Goal: Find contact information: Find contact information

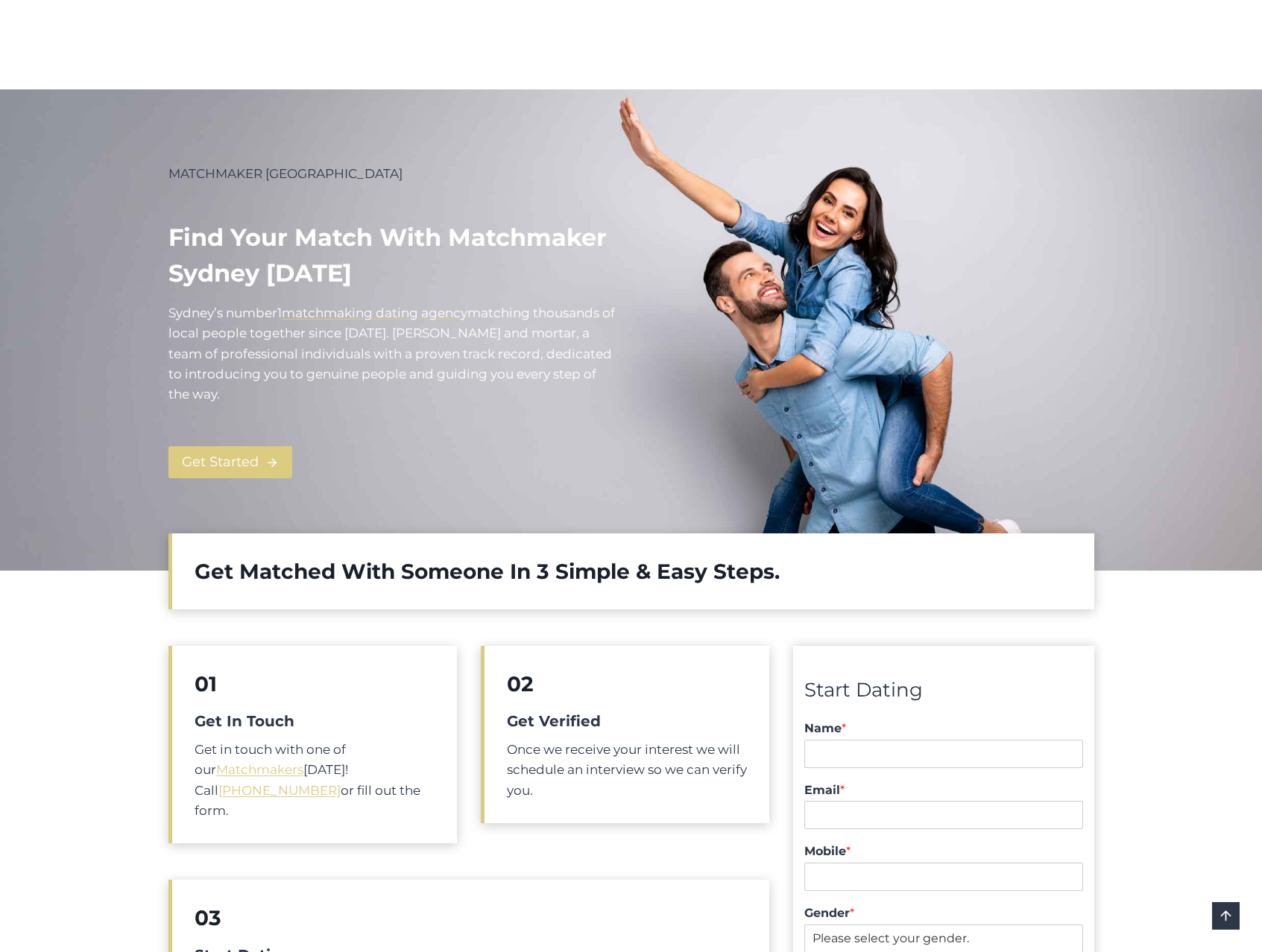
scroll to position [2479, 0]
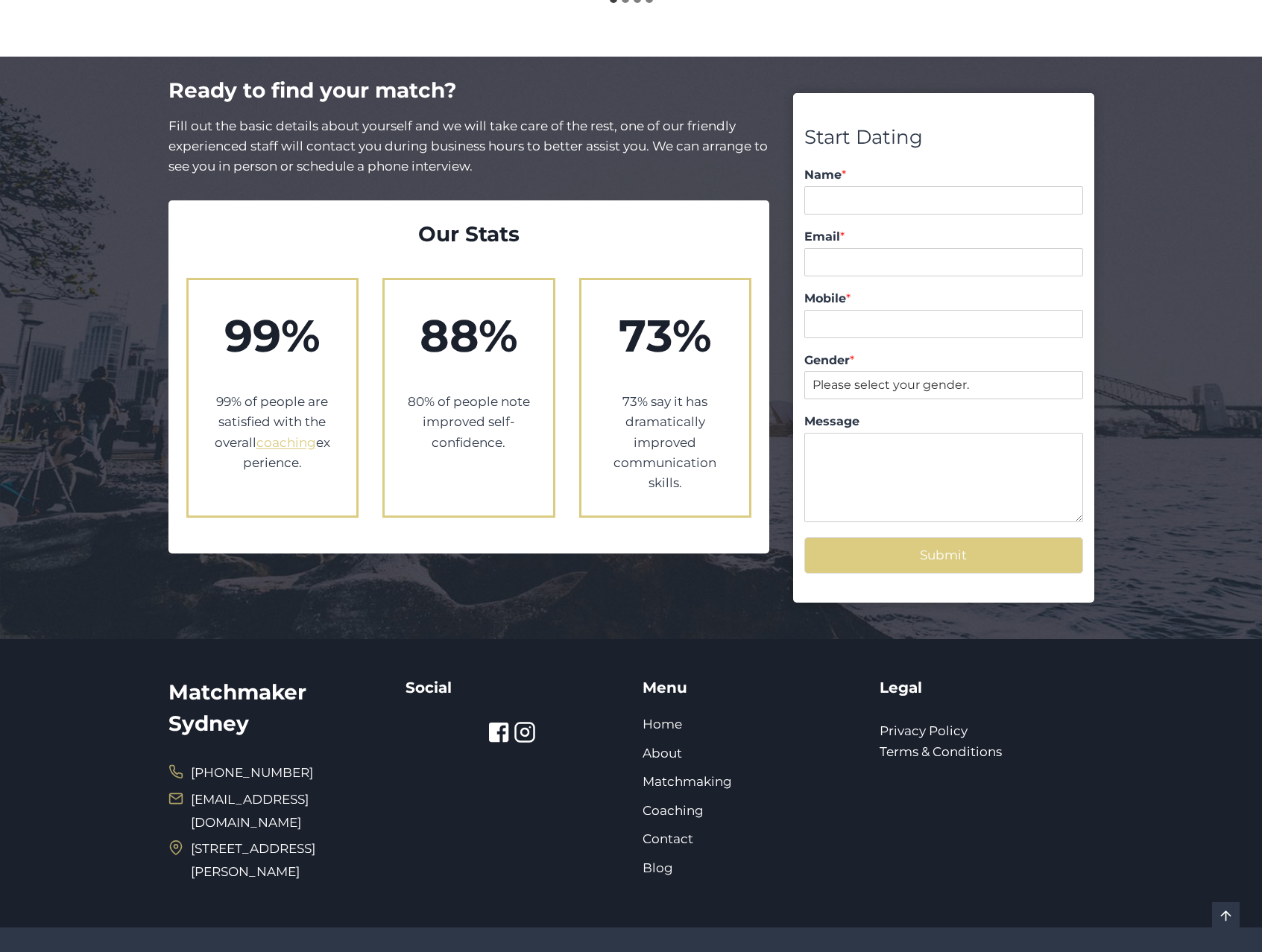
click at [477, 721] on div at bounding box center [512, 732] width 215 height 23
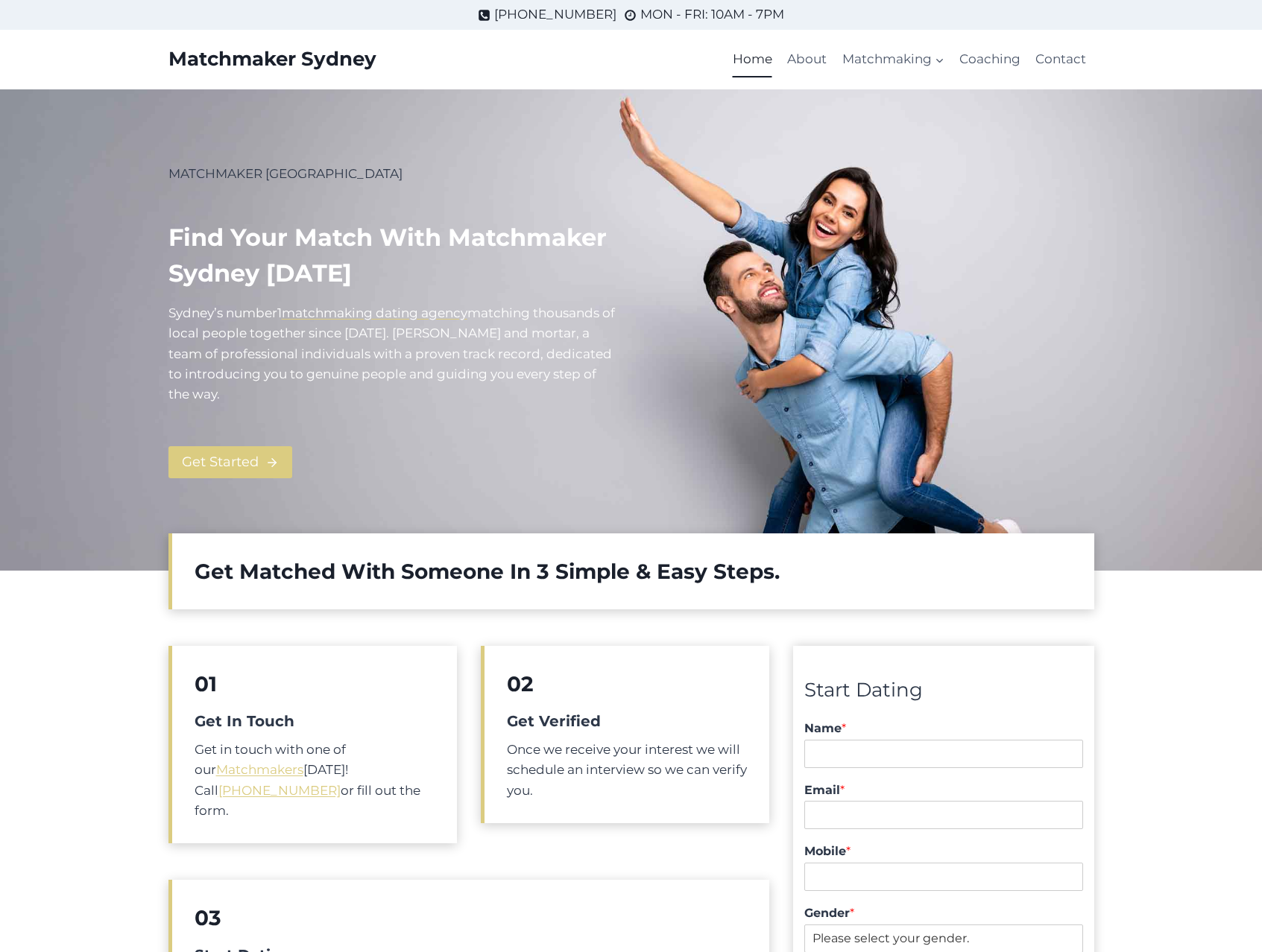
click at [325, 662] on div "01 Get In Touch Get in touch with one of our Matchmakers [DATE]! Call [PHONE_NU…" at bounding box center [312, 745] width 289 height 198
click at [210, 475] on link "Get Started" at bounding box center [230, 462] width 124 height 32
click at [233, 177] on p "MATCHMAKER [GEOGRAPHIC_DATA]" at bounding box center [393, 174] width 451 height 20
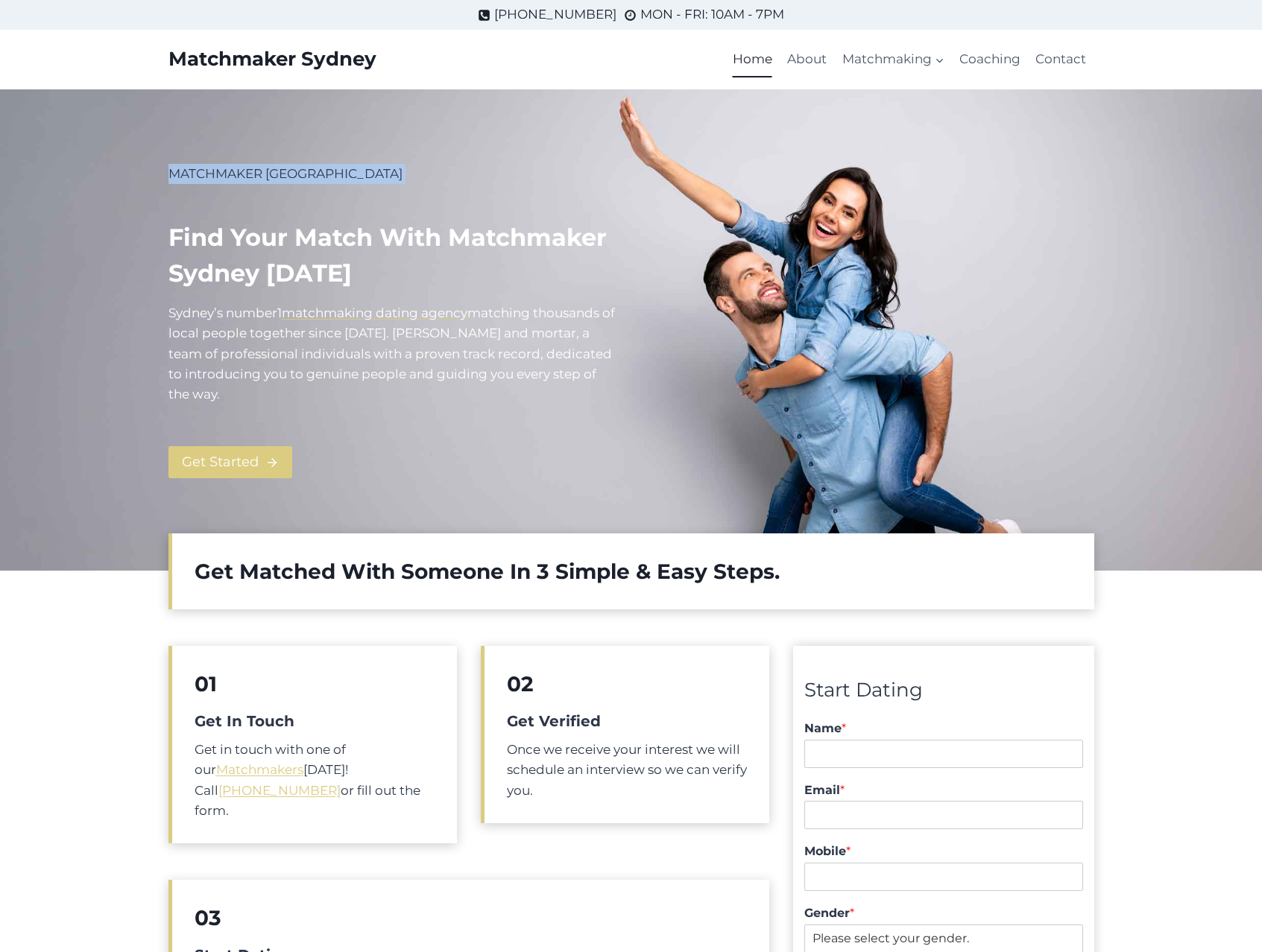
click at [236, 261] on h1 "Find your match with Matchmaker Sydney [DATE]" at bounding box center [393, 255] width 451 height 72
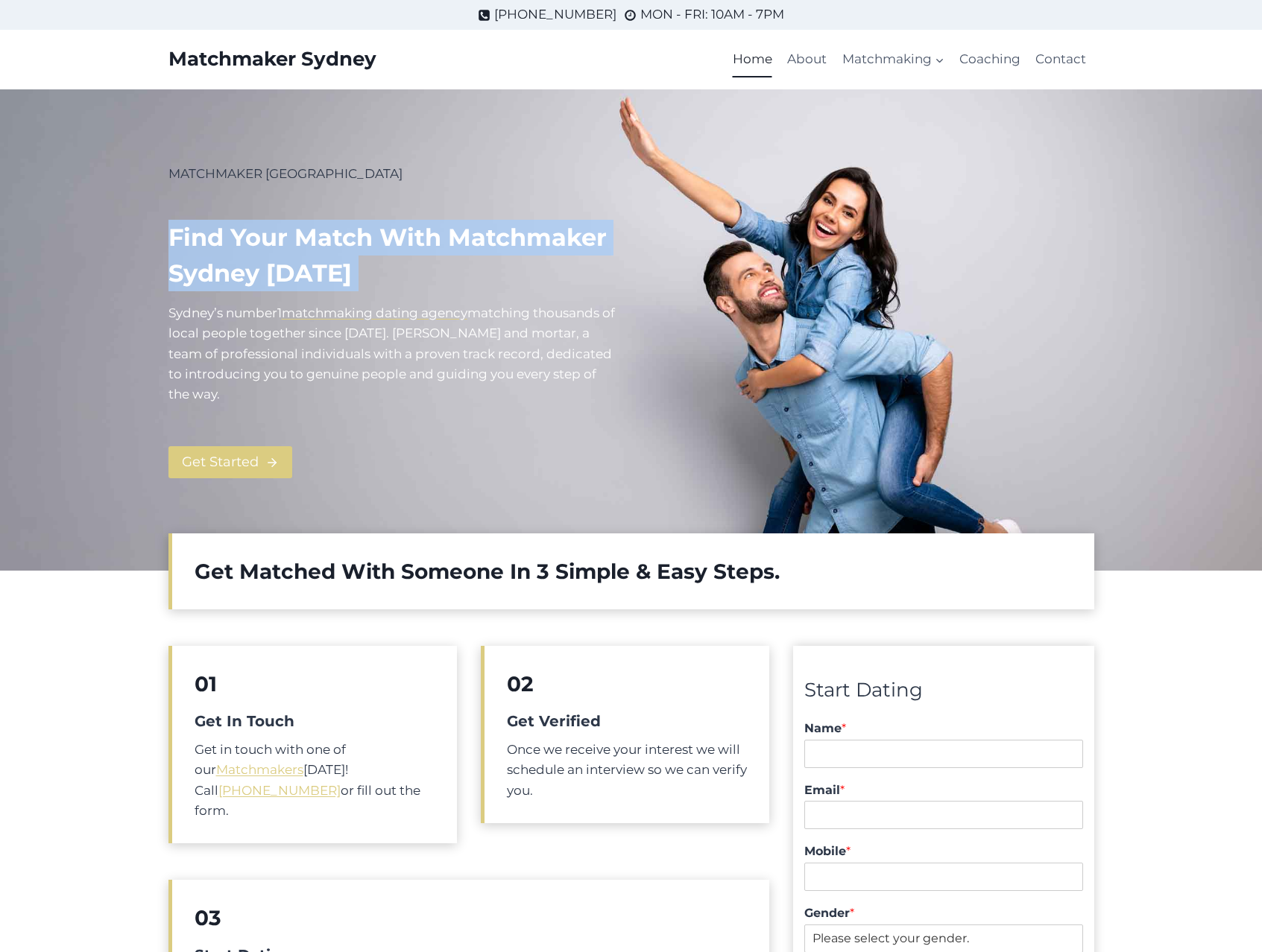
click at [236, 261] on h1 "Find your match with Matchmaker Sydney [DATE]" at bounding box center [393, 255] width 451 height 72
click at [273, 331] on p "Sydney’s number 1 matchmaking dating agency m atching thousands of local people…" at bounding box center [393, 354] width 451 height 101
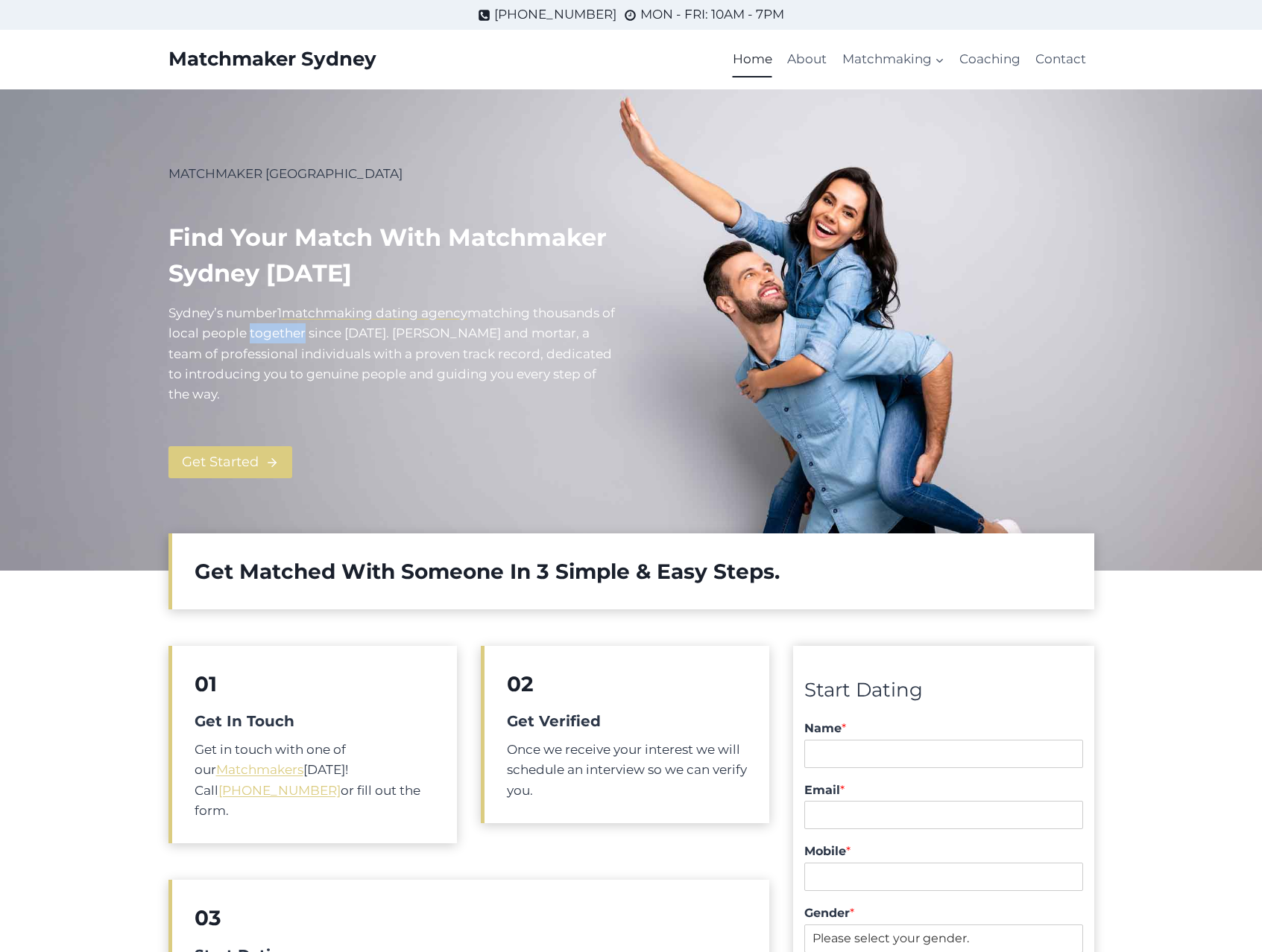
click at [273, 331] on p "Sydney’s number 1 matchmaking dating agency m atching thousands of local people…" at bounding box center [393, 354] width 451 height 101
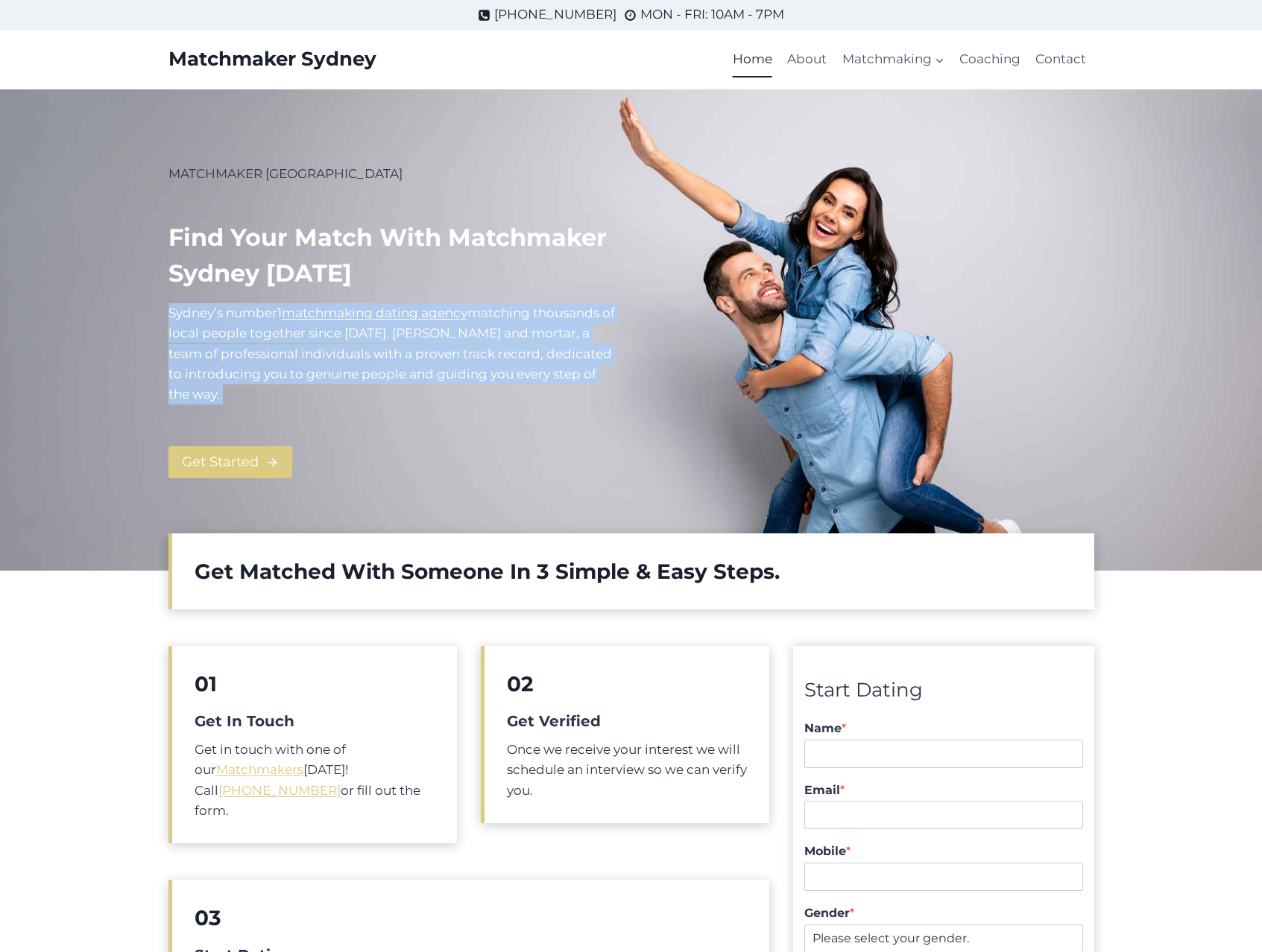
click at [273, 331] on p "Sydney’s number 1 matchmaking dating agency m atching thousands of local people…" at bounding box center [393, 354] width 451 height 101
click at [239, 572] on h2 "Get Matched With Someone In 3 Simple & Easy Steps.​" at bounding box center [633, 571] width 877 height 31
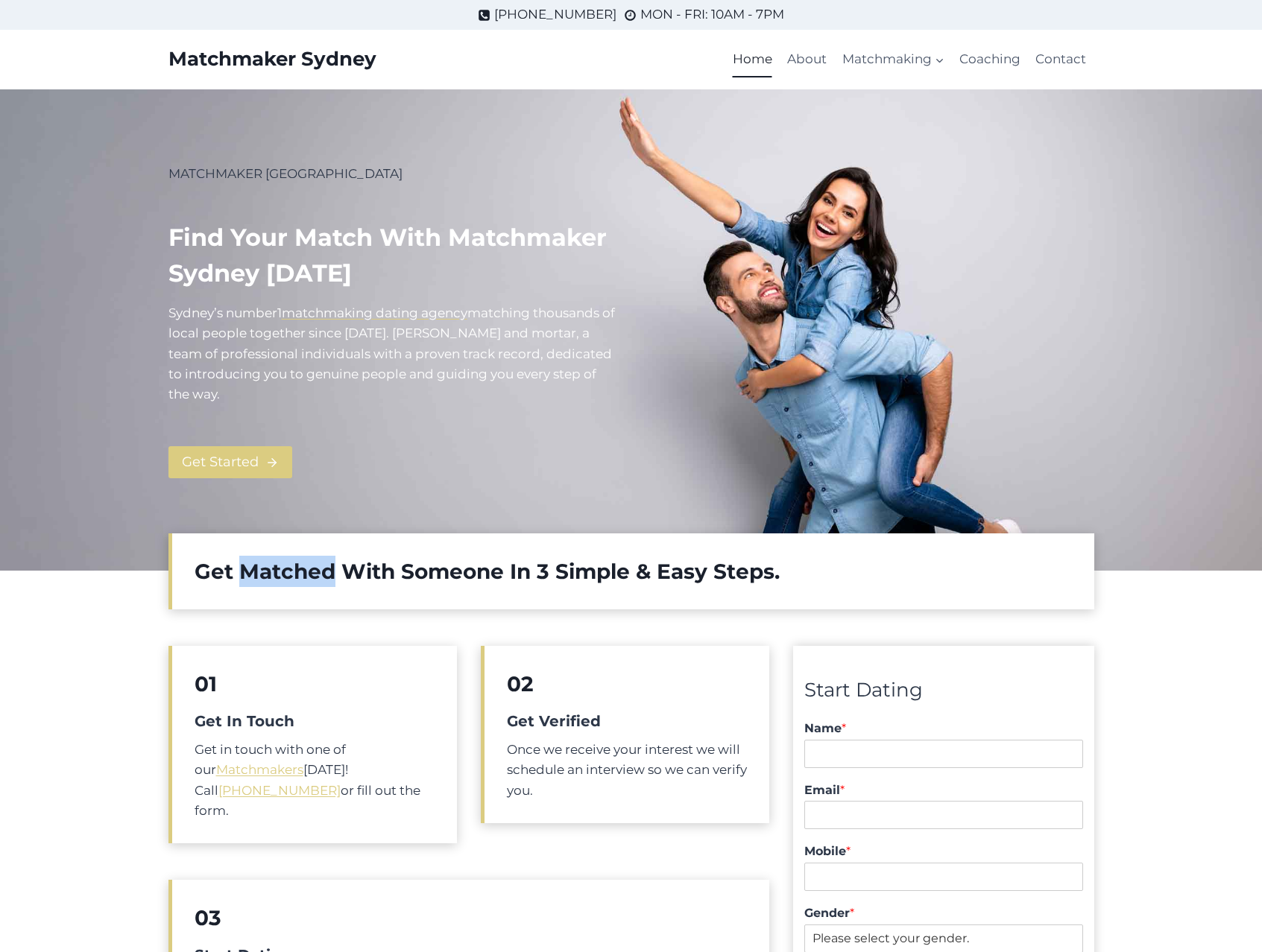
click at [239, 572] on h2 "Get Matched With Someone In 3 Simple & Easy Steps.​" at bounding box center [633, 571] width 877 height 31
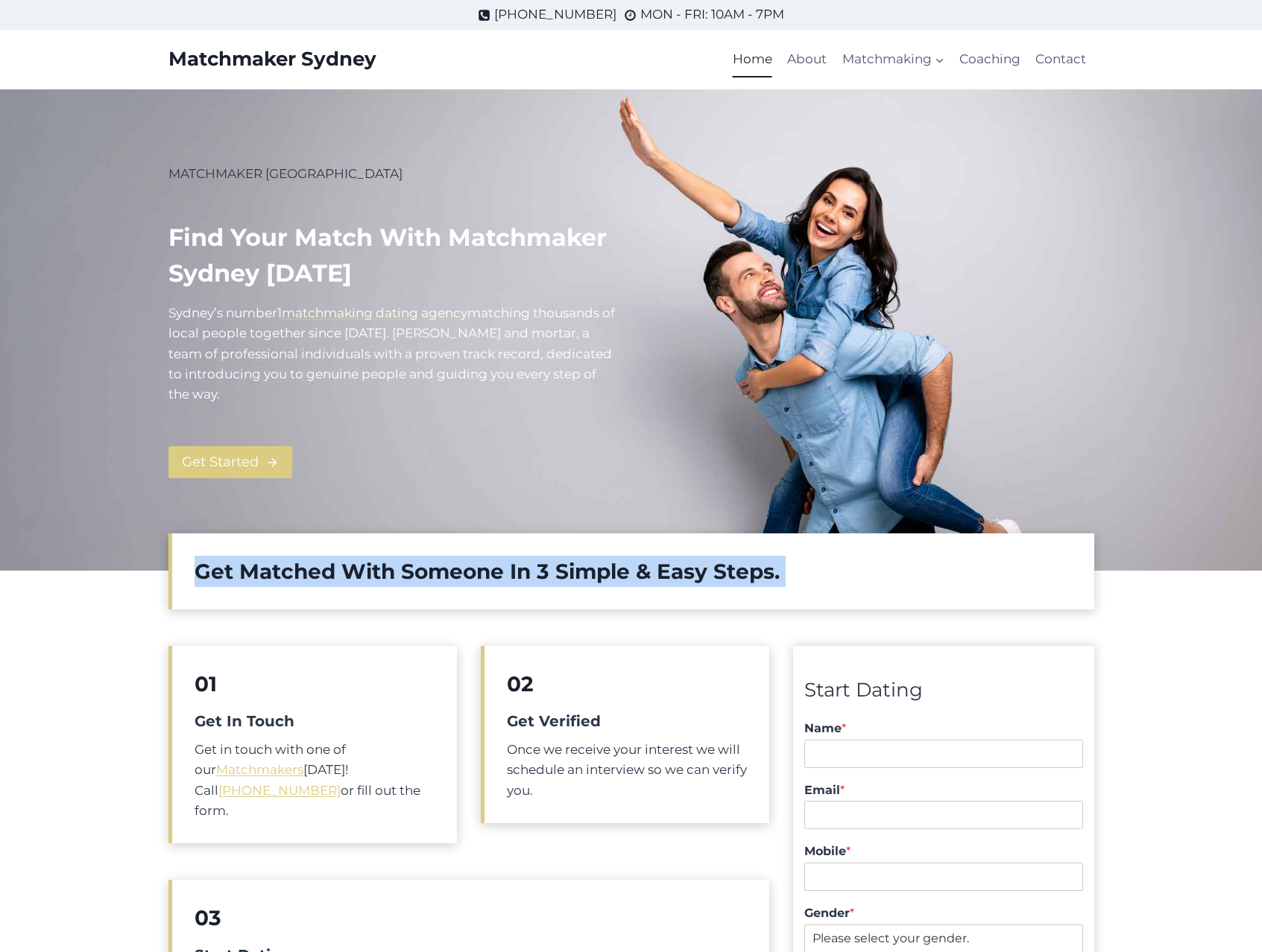
click at [239, 572] on h2 "Get Matched With Someone In 3 Simple & Easy Steps.​" at bounding box center [633, 571] width 877 height 31
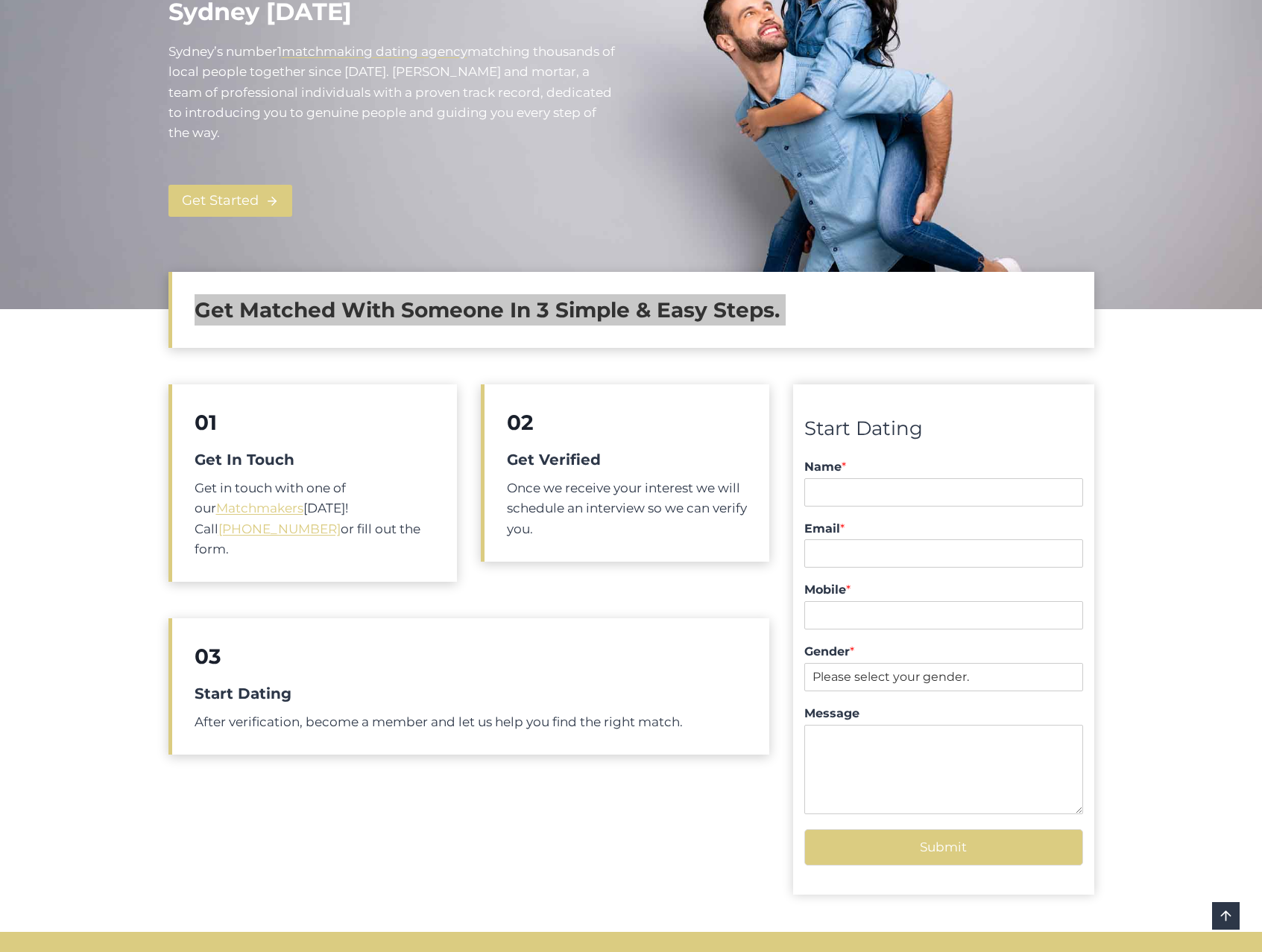
scroll to position [280, 0]
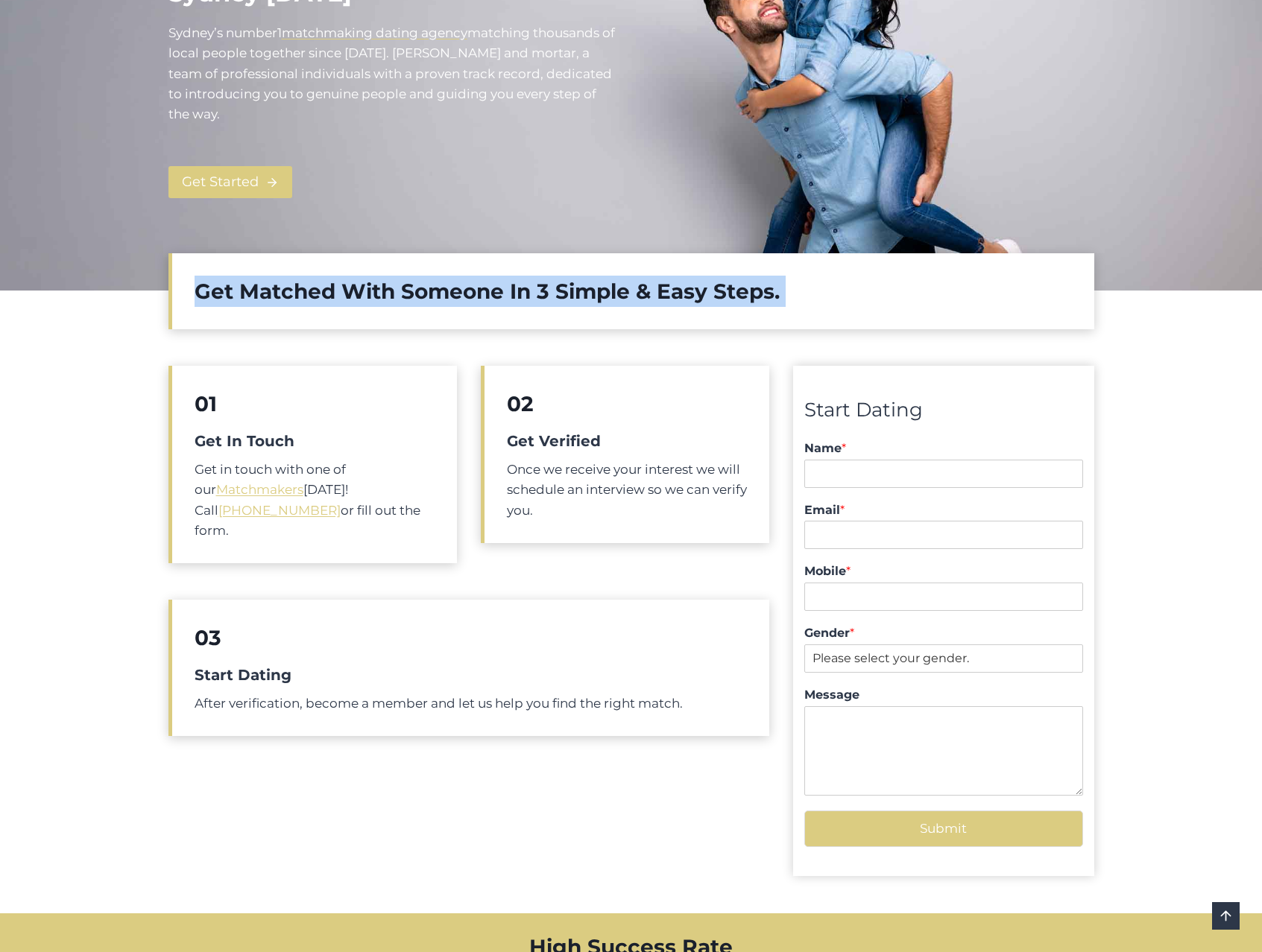
click at [245, 442] on h5 "Get In Touch" at bounding box center [314, 441] width 240 height 23
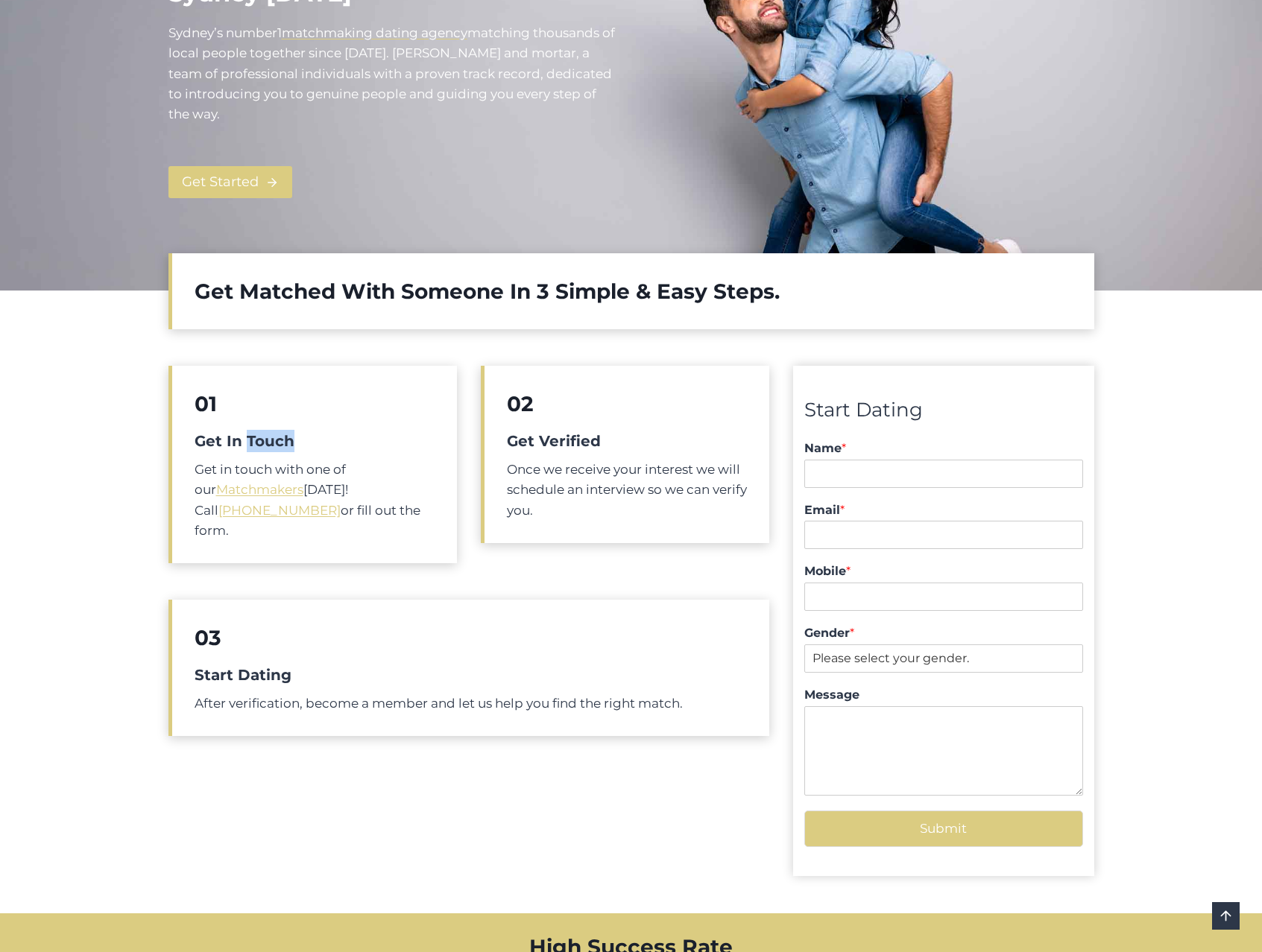
click at [245, 442] on h5 "Get In Touch" at bounding box center [314, 441] width 240 height 23
click at [522, 439] on h5 "Get Verified" at bounding box center [627, 441] width 240 height 23
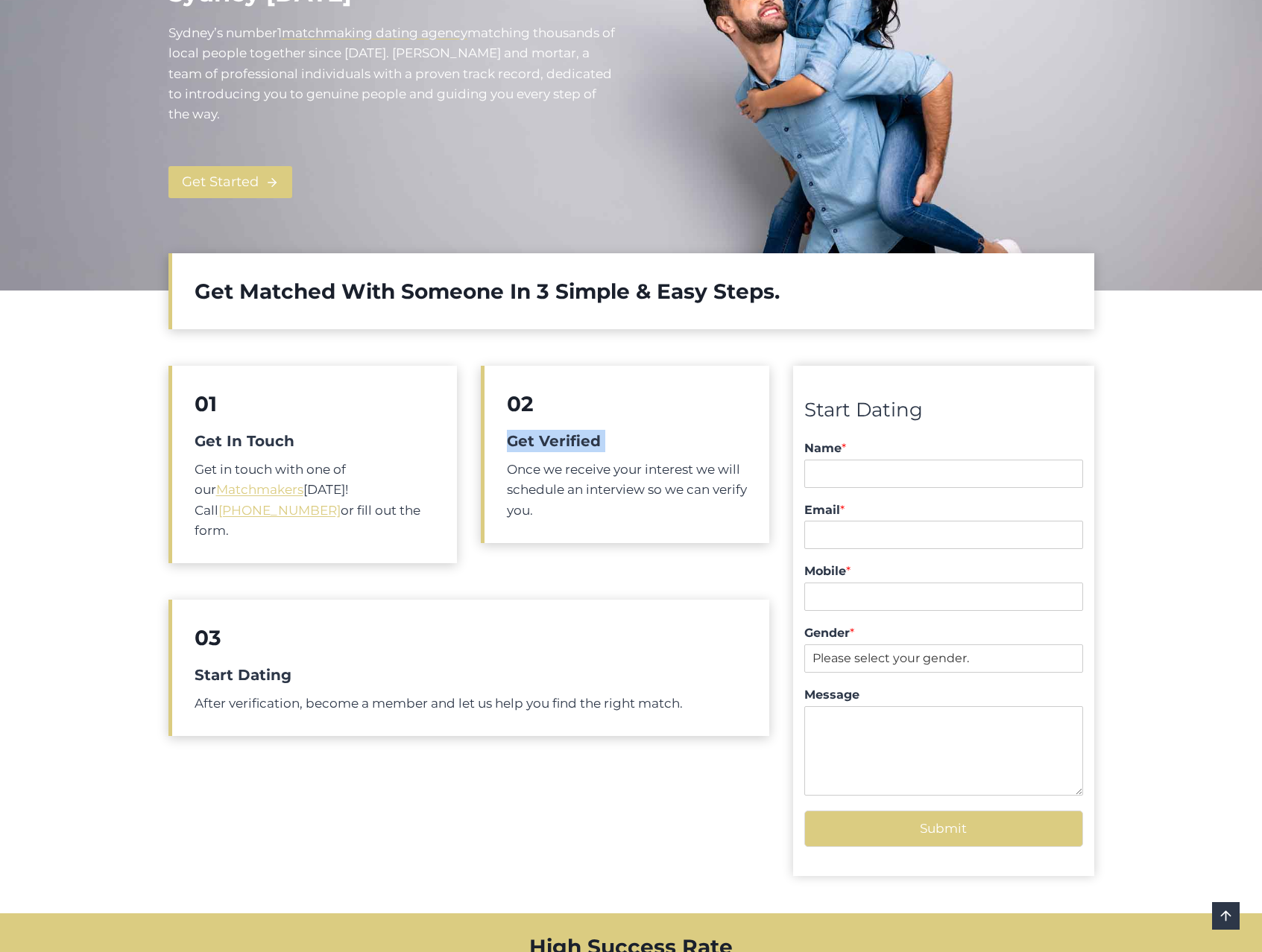
click at [208, 663] on h5 "Start Dating" at bounding box center [471, 675] width 553 height 23
drag, startPoint x: 195, startPoint y: 470, endPoint x: 436, endPoint y: 507, distance: 243.8
click at [436, 507] on div "01 Get In Touch Get in touch with one of our Matchmakers [DATE]! Call [PHONE_NU…" at bounding box center [312, 465] width 289 height 198
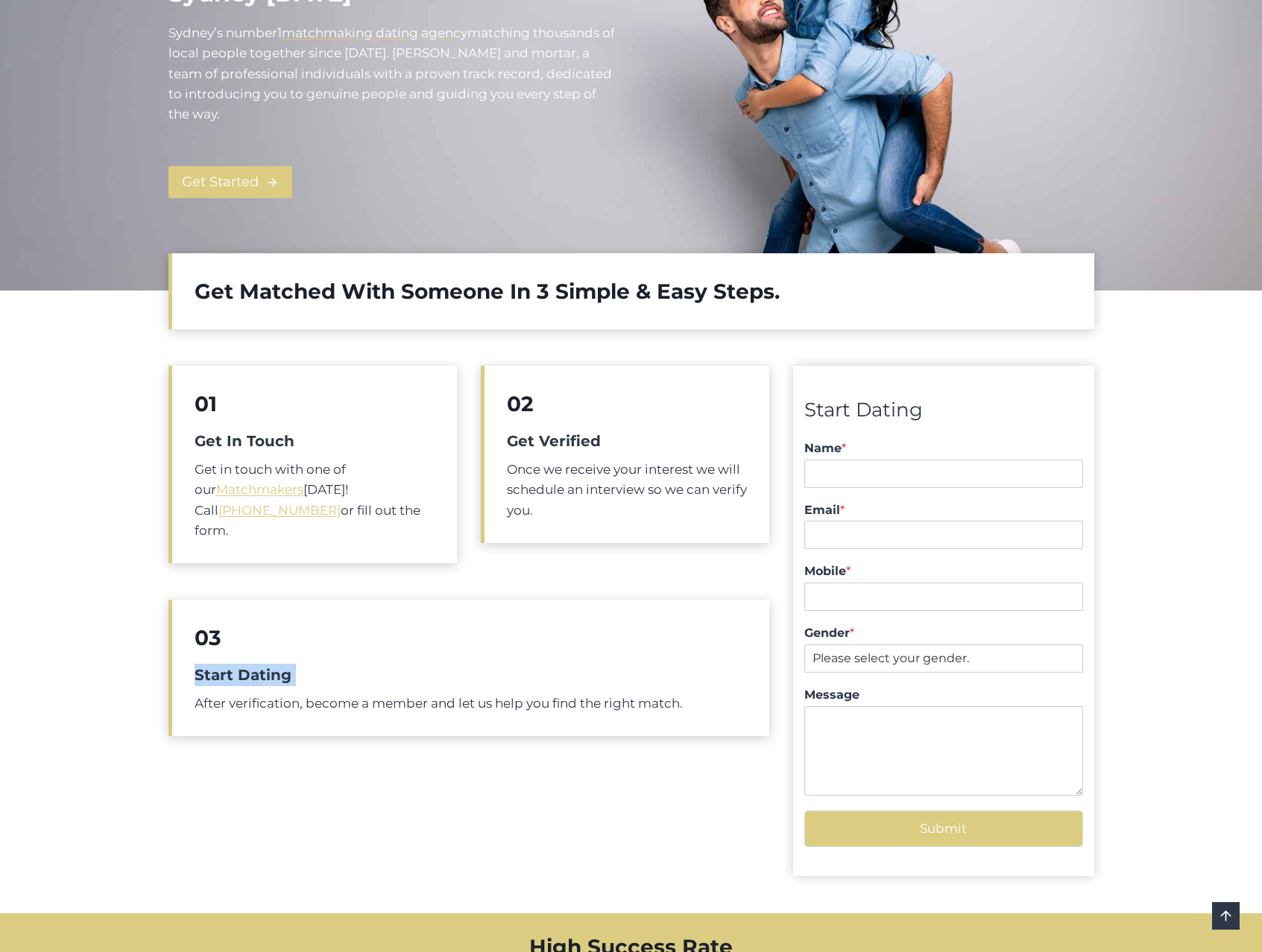
copy p "Get in touch with one of our Matchmakers [DATE]! Call [PHONE_NUMBER] or fill ou…"
drag, startPoint x: 512, startPoint y: 470, endPoint x: 612, endPoint y: 510, distance: 107.7
click at [612, 510] on p "Once we receive your interest we will schedule an interview so we can verify yo…" at bounding box center [627, 490] width 240 height 61
copy p "Once we receive your interest we will schedule an interview so we can verify yo…"
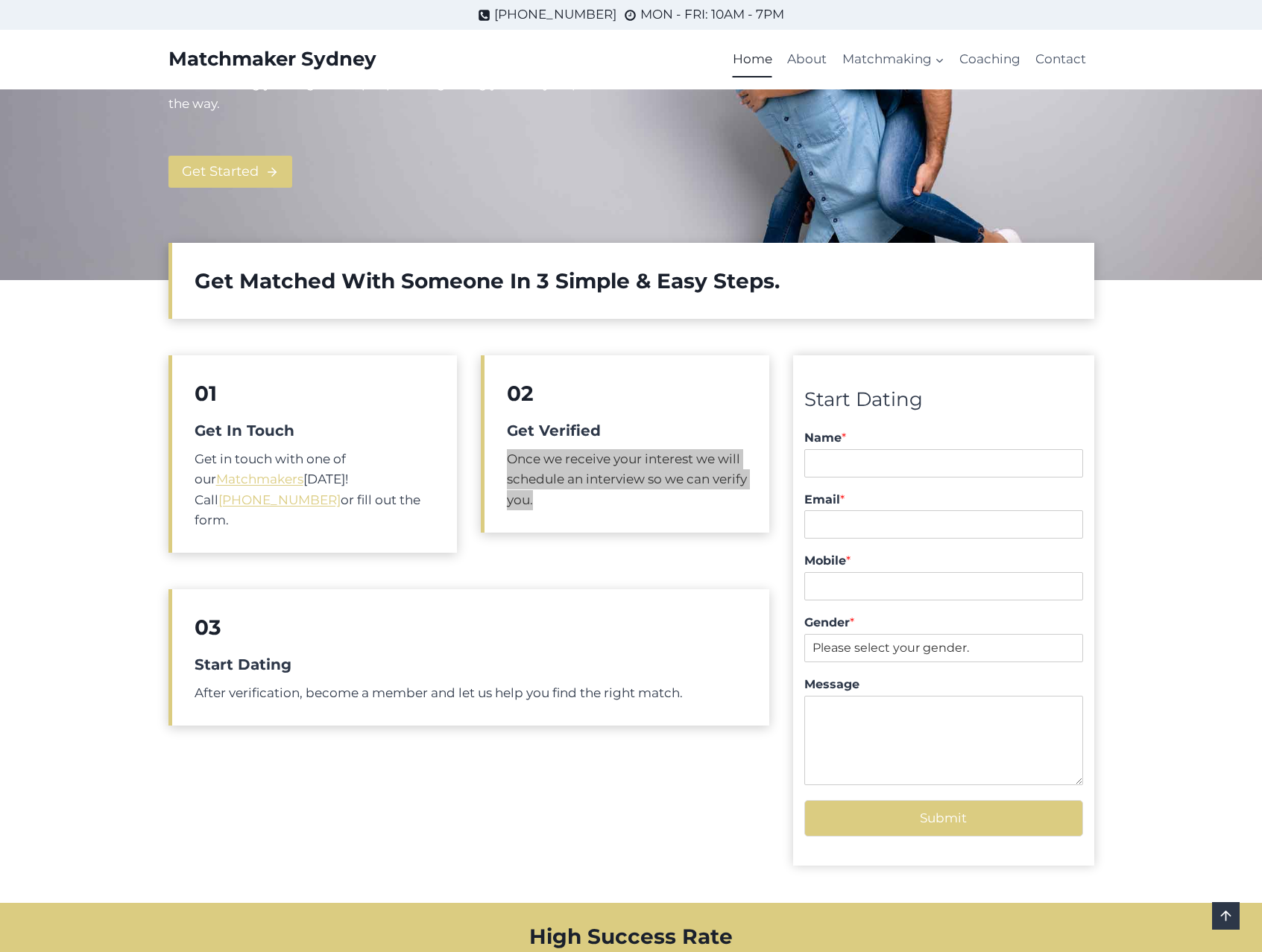
scroll to position [77, 0]
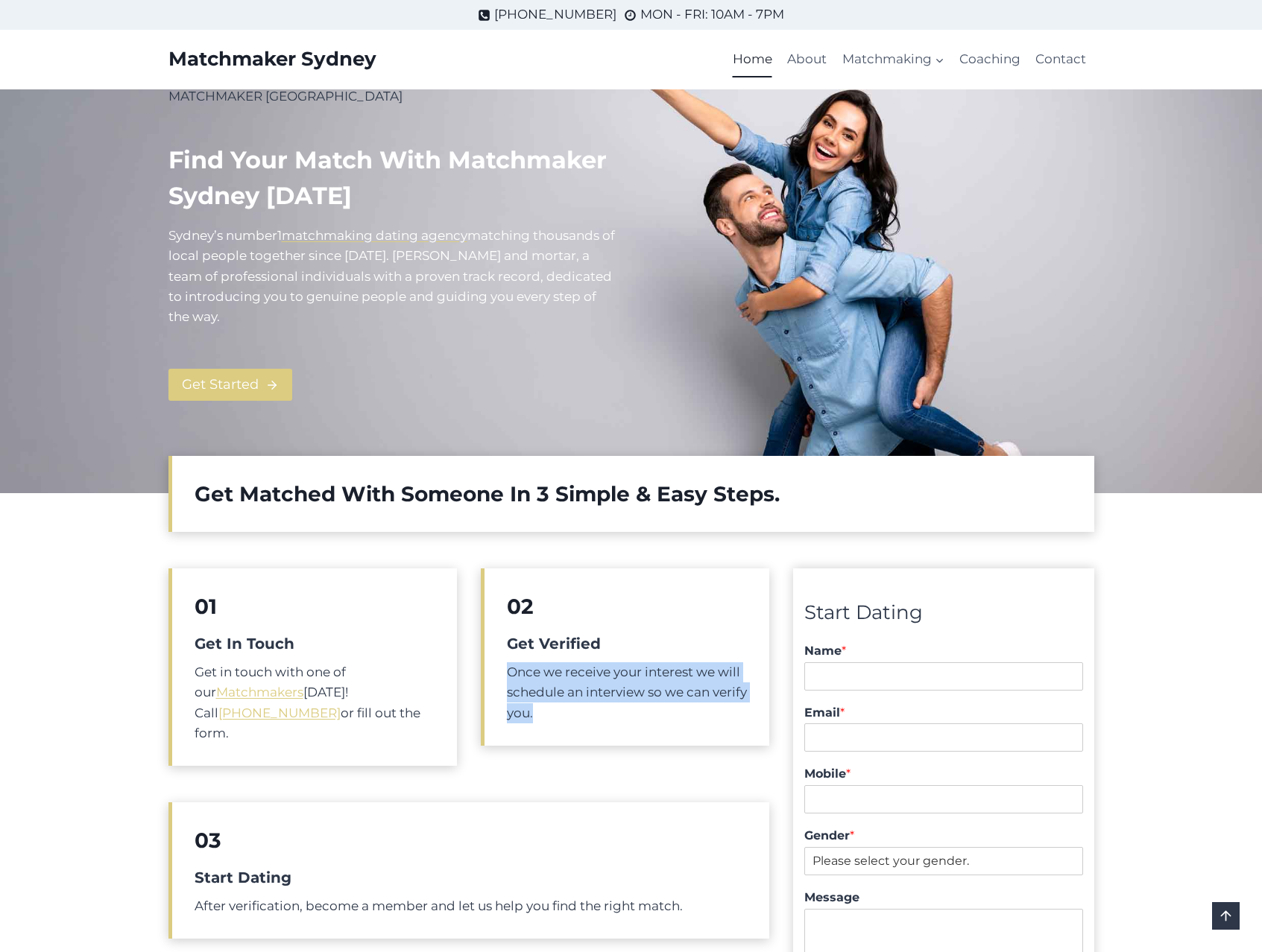
drag, startPoint x: 197, startPoint y: 668, endPoint x: 439, endPoint y: 719, distance: 247.3
click at [439, 719] on div "01 Get In Touch Get in touch with one of our Matchmakers [DATE]! Call [PHONE_NU…" at bounding box center [312, 667] width 289 height 198
copy p "Get in touch with one of our Matchmakers [DATE]! Call [PHONE_NUMBER] or fill ou…"
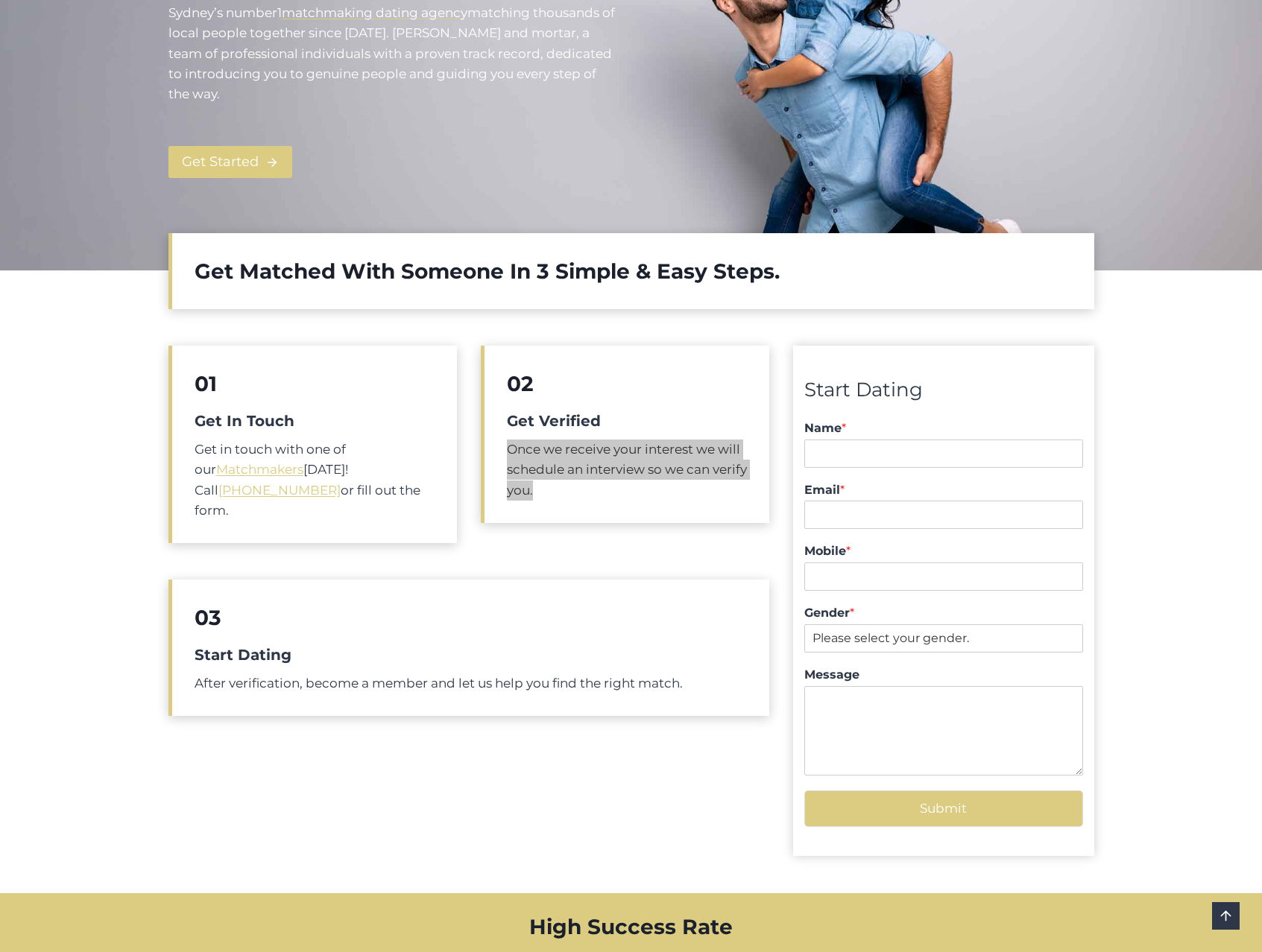
scroll to position [279, 0]
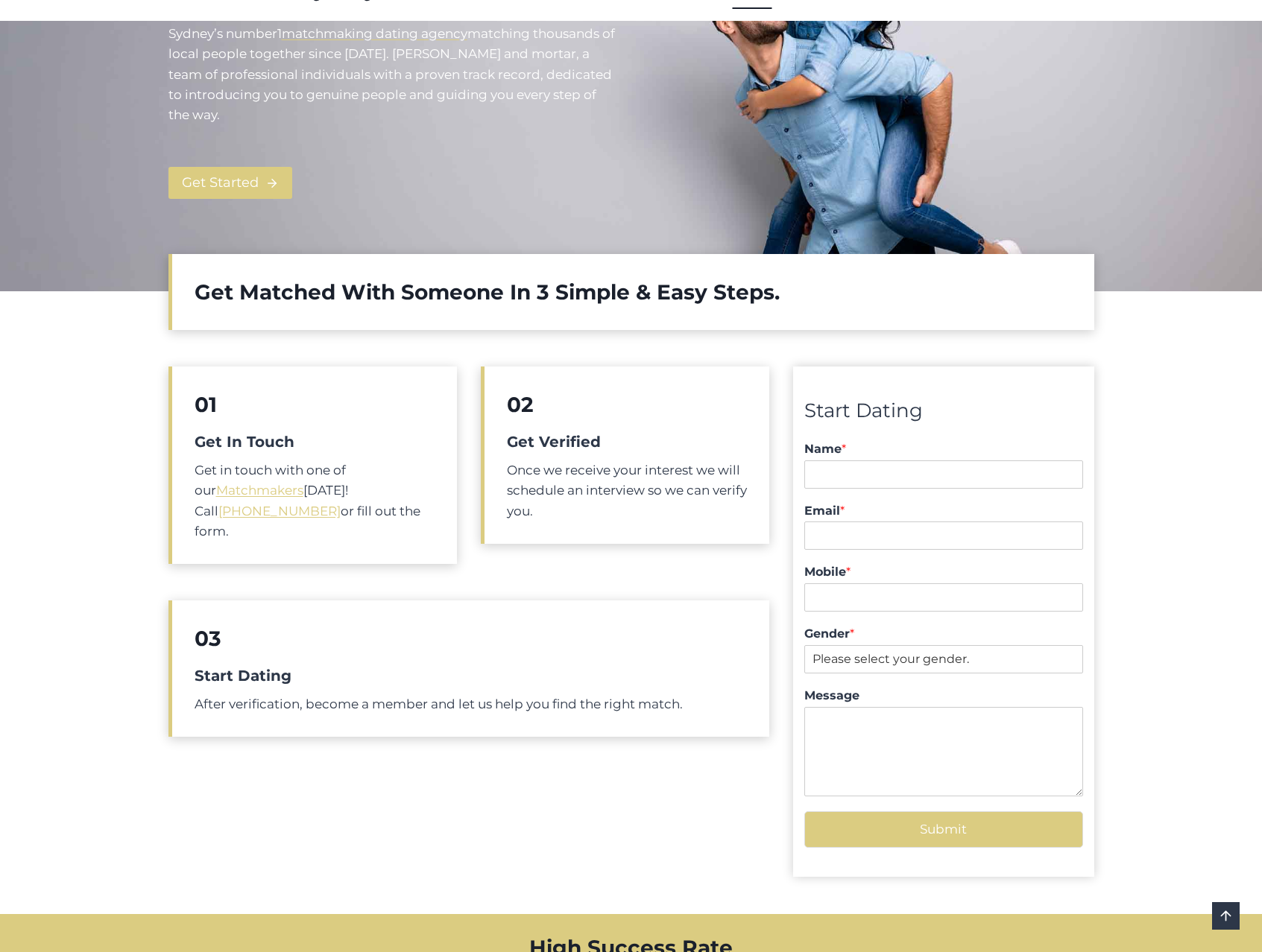
click at [101, 452] on div "Get Matched With Someone In 3 Simple & Easy Steps 01 Get In Touch Get in touch …" at bounding box center [631, 565] width 1262 height 697
click at [313, 694] on p "After verification, become a member and let us help you find the right match." at bounding box center [471, 704] width 553 height 20
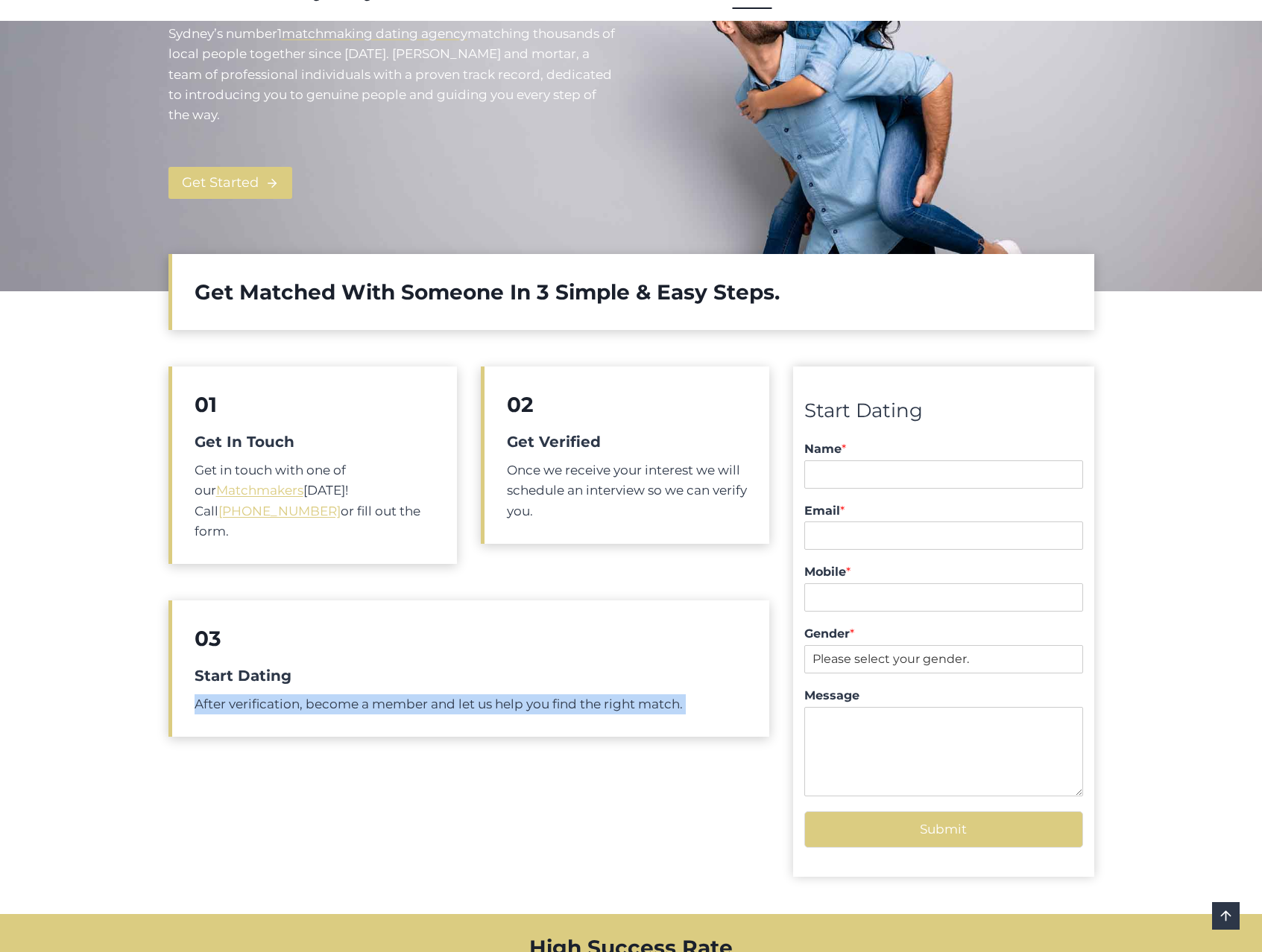
click at [313, 694] on p "After verification, become a member and let us help you find the right match." at bounding box center [471, 704] width 553 height 20
copy div "After verification, become a member and let us help you find the right match."
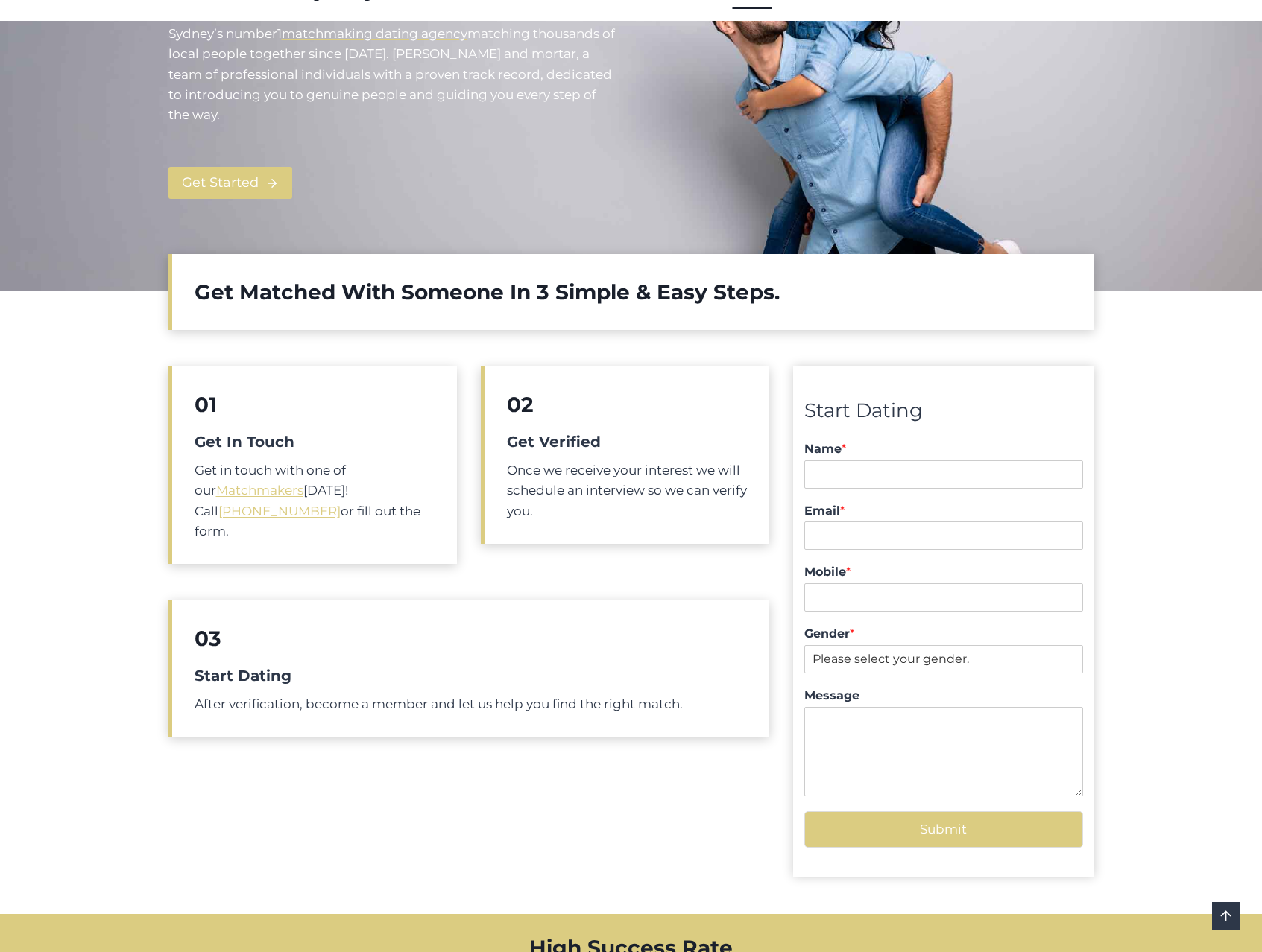
click at [557, 763] on div "01 Get In Touch Get in touch with one of our Matchmakers [DATE]! Call [PHONE_NU…" at bounding box center [469, 631] width 602 height 529
copy link "[PHONE_NUMBER]"
